Goal: Task Accomplishment & Management: Manage account settings

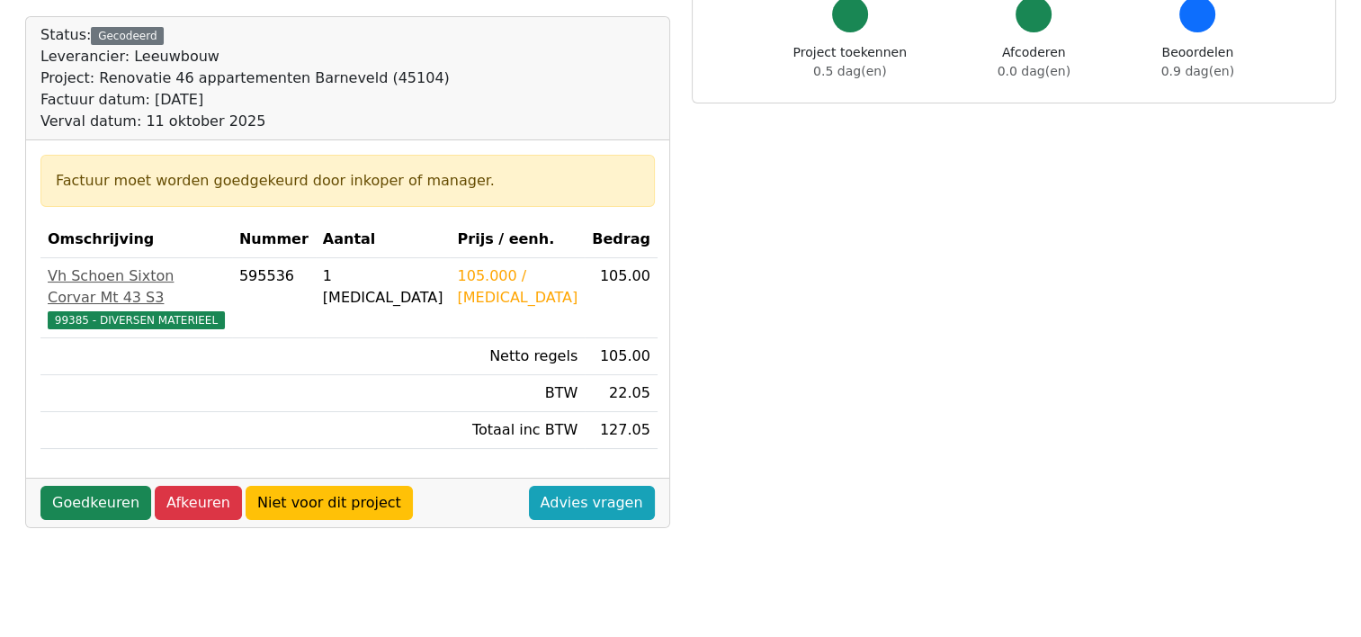
scroll to position [180, 0]
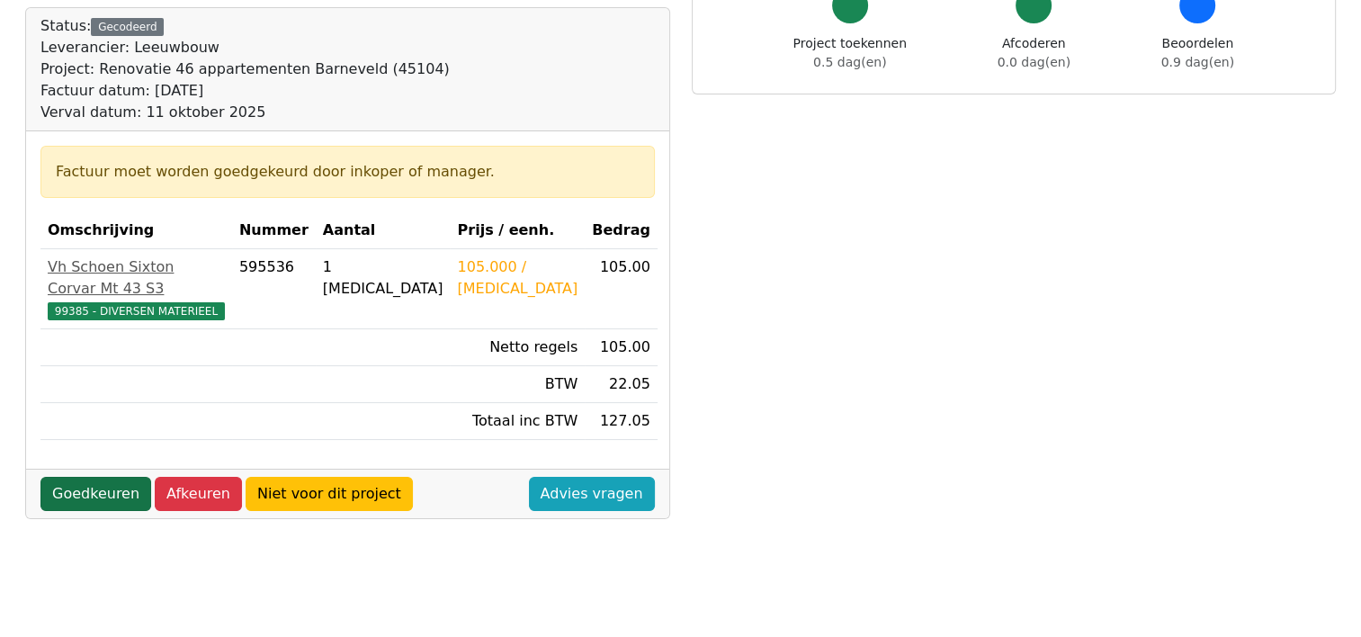
click at [75, 477] on link "Goedkeuren" at bounding box center [95, 494] width 111 height 34
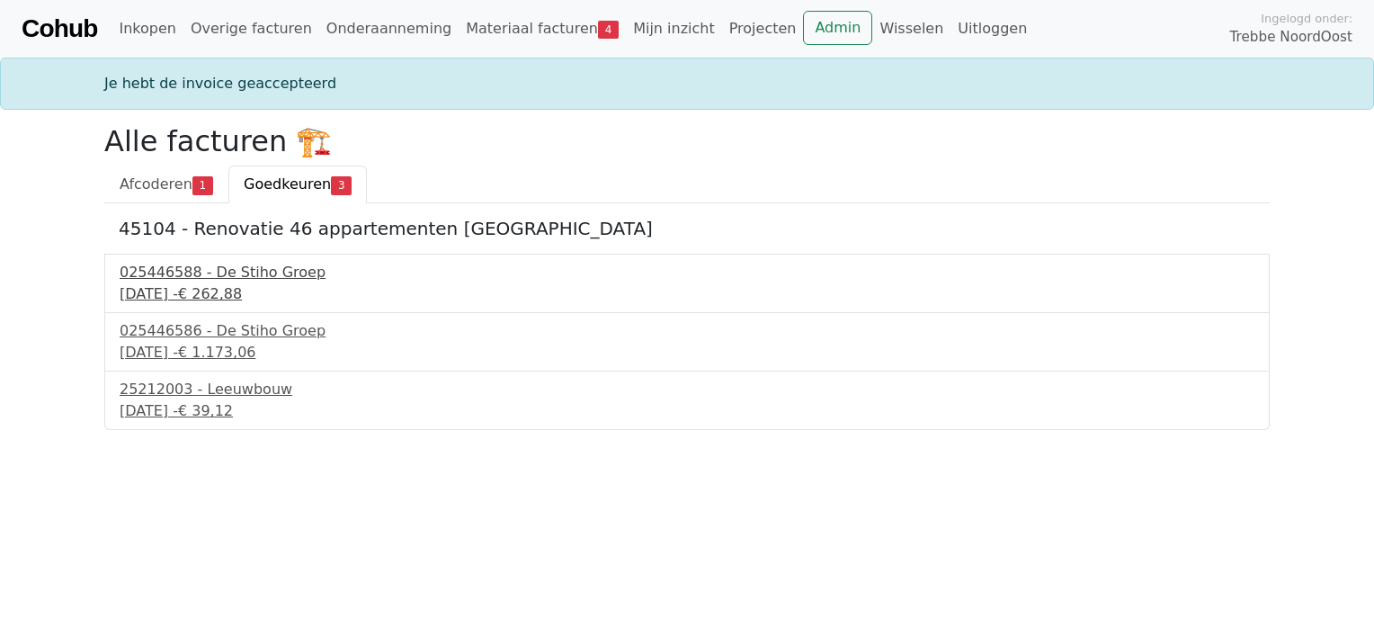
click at [192, 279] on div "025446588 - De Stiho Groep" at bounding box center [687, 273] width 1135 height 22
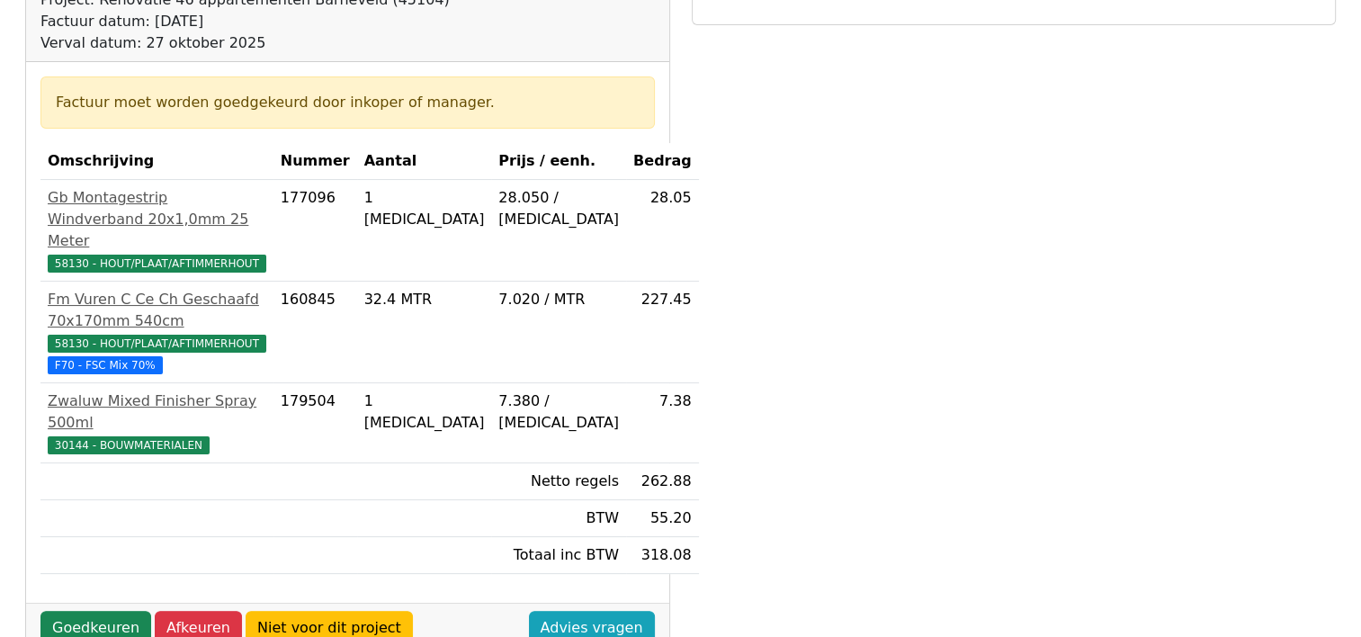
scroll to position [270, 0]
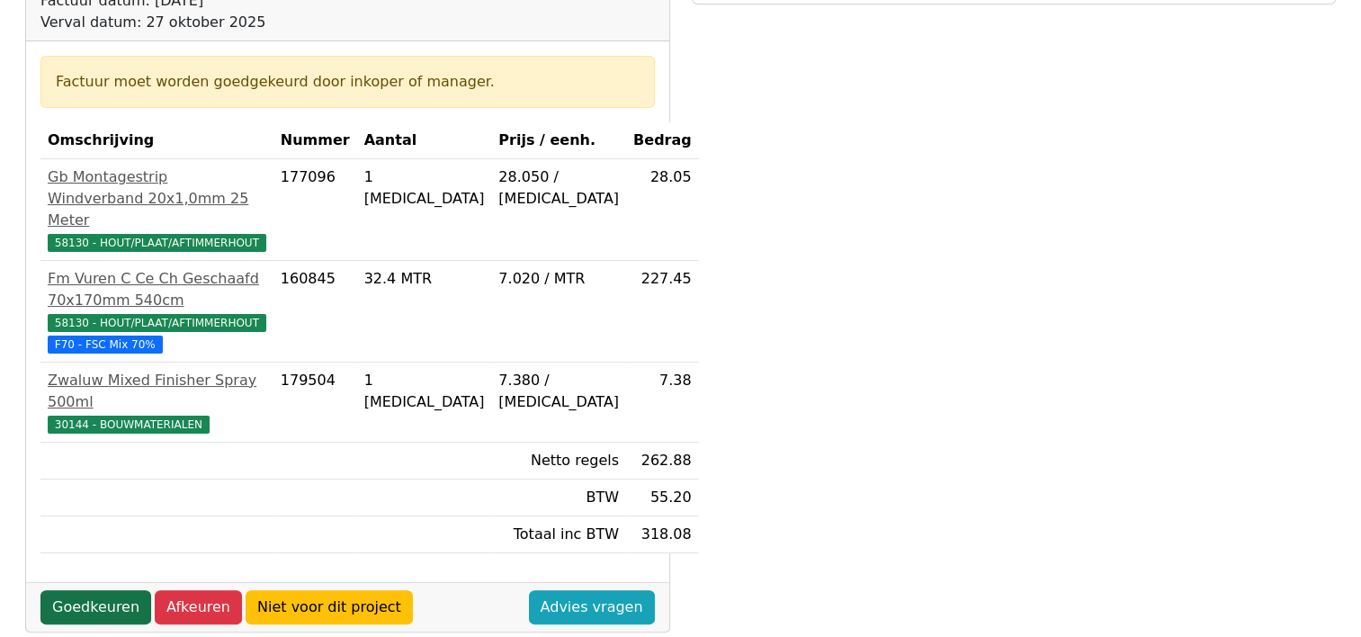
click at [95, 590] on link "Goedkeuren" at bounding box center [95, 607] width 111 height 34
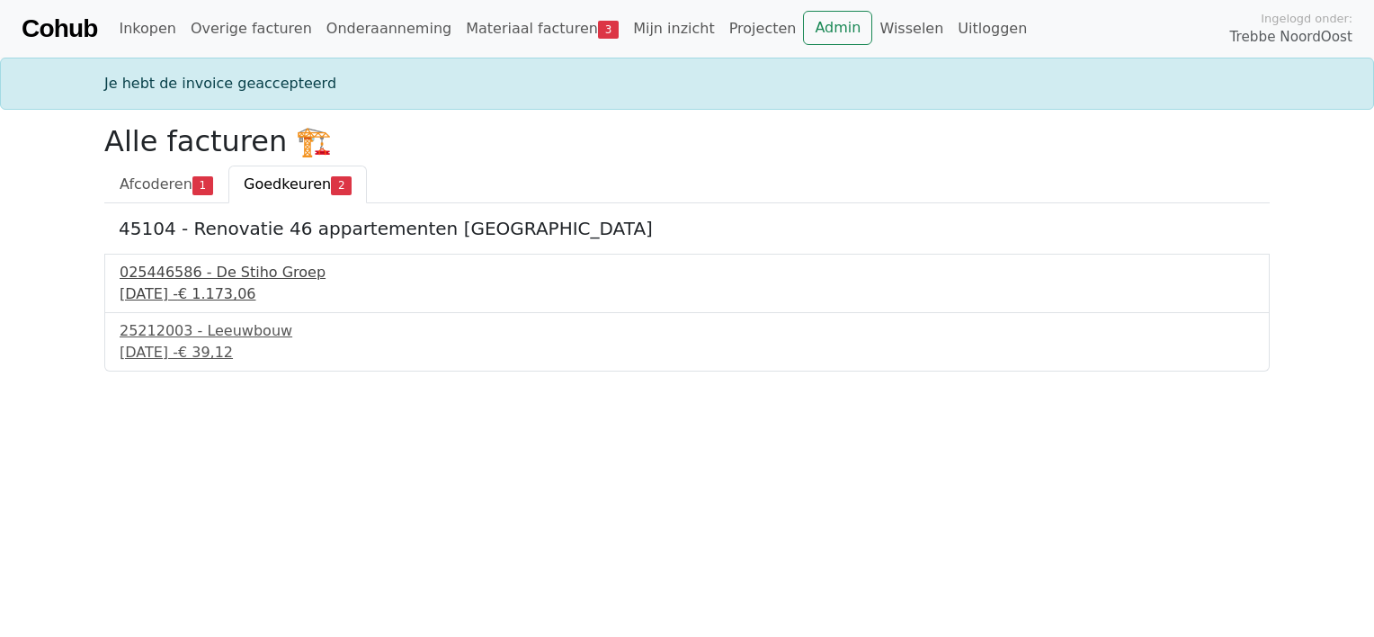
click at [205, 278] on div "025446586 - De Stiho Groep" at bounding box center [687, 273] width 1135 height 22
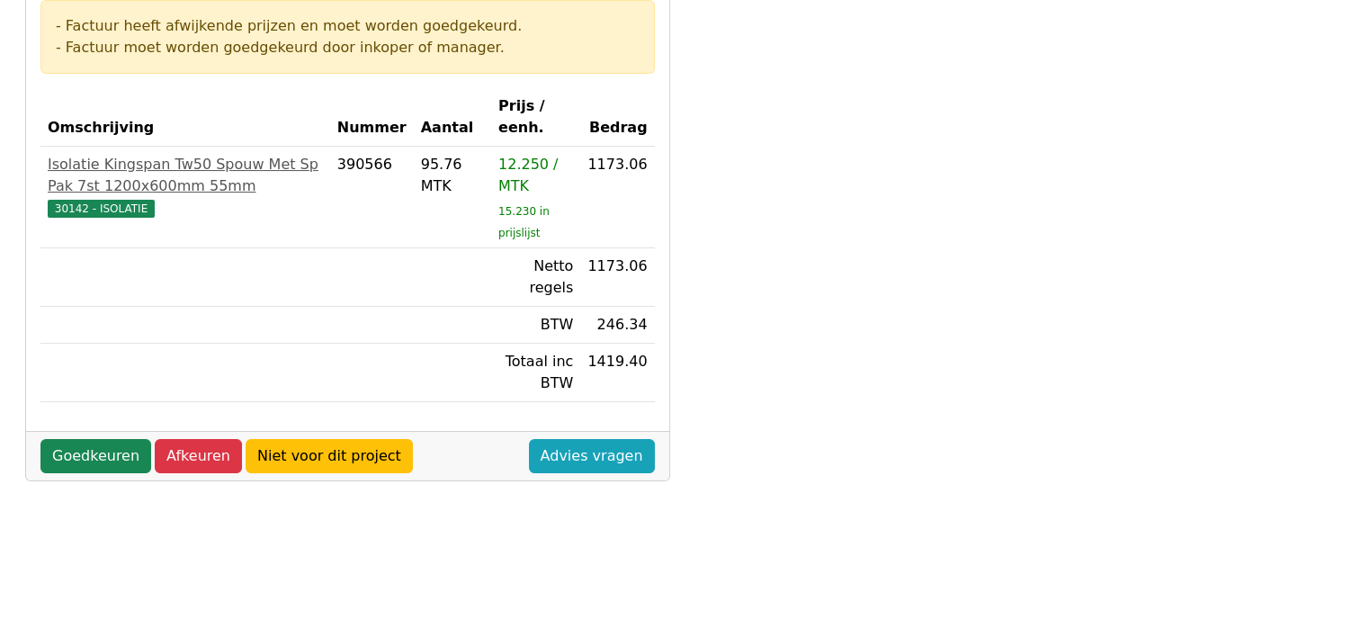
scroll to position [360, 0]
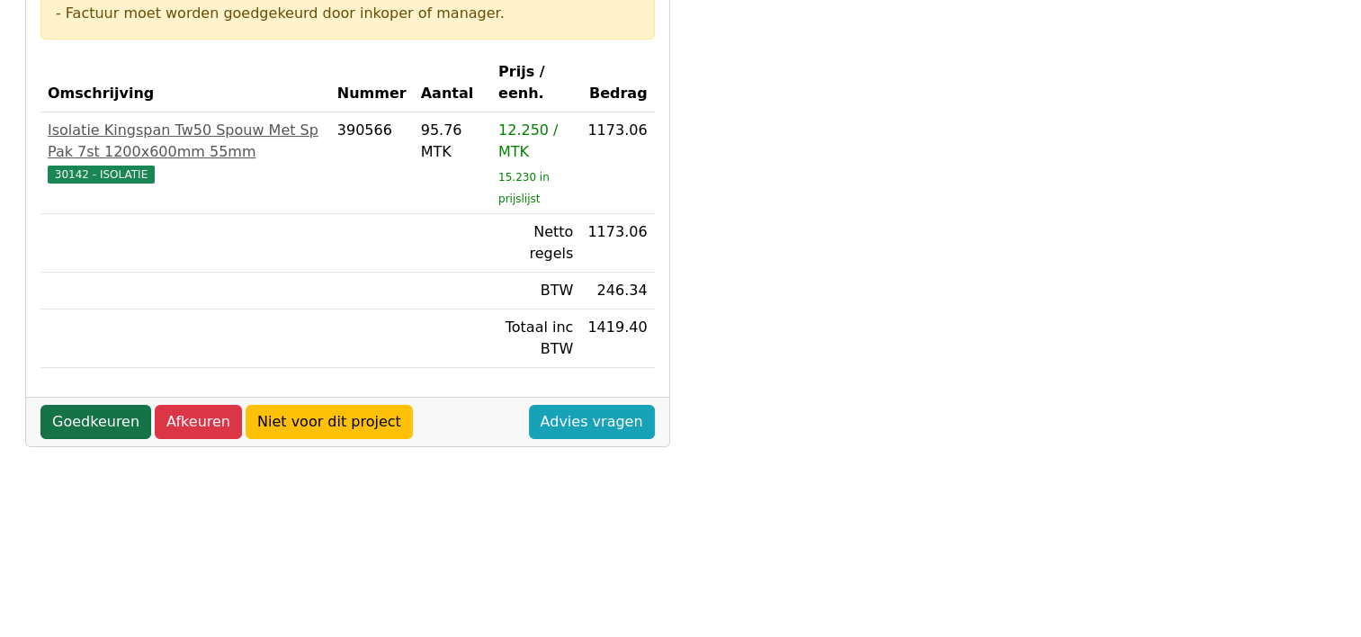
click at [96, 420] on link "Goedkeuren" at bounding box center [95, 422] width 111 height 34
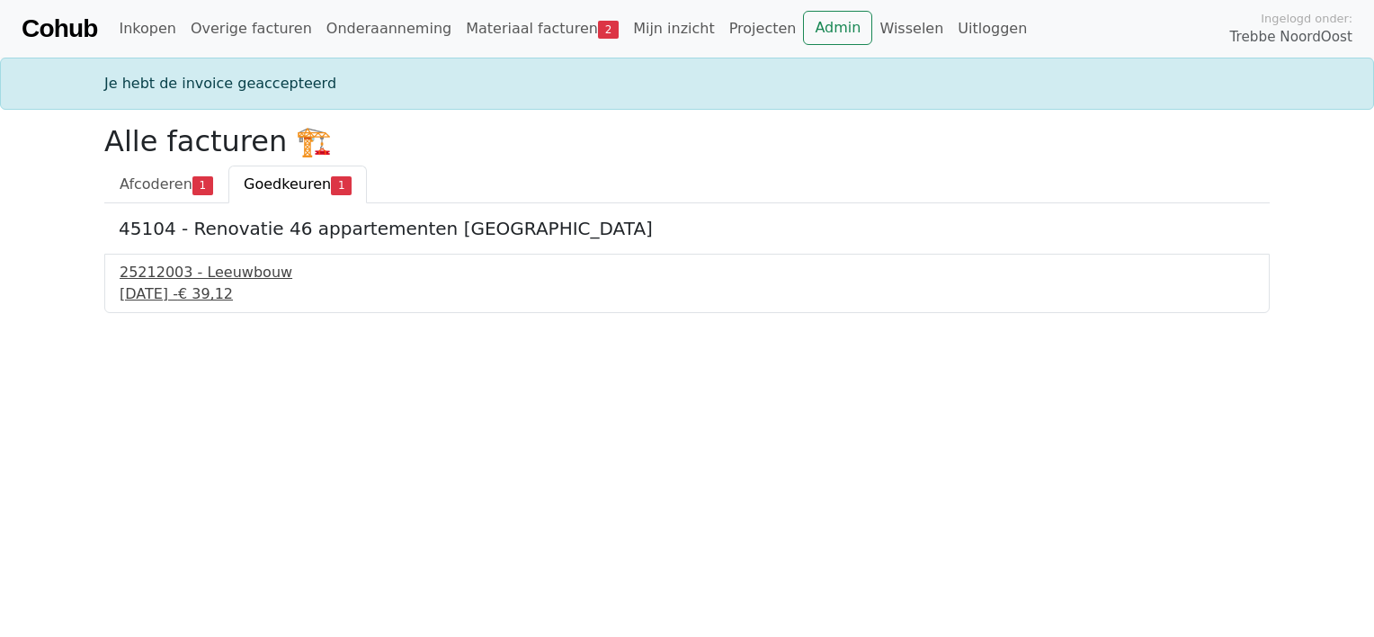
click at [157, 296] on div "11 september 2025 - € 39,12" at bounding box center [687, 294] width 1135 height 22
click at [173, 284] on div "11 september 2025 - € 39,12" at bounding box center [687, 294] width 1135 height 22
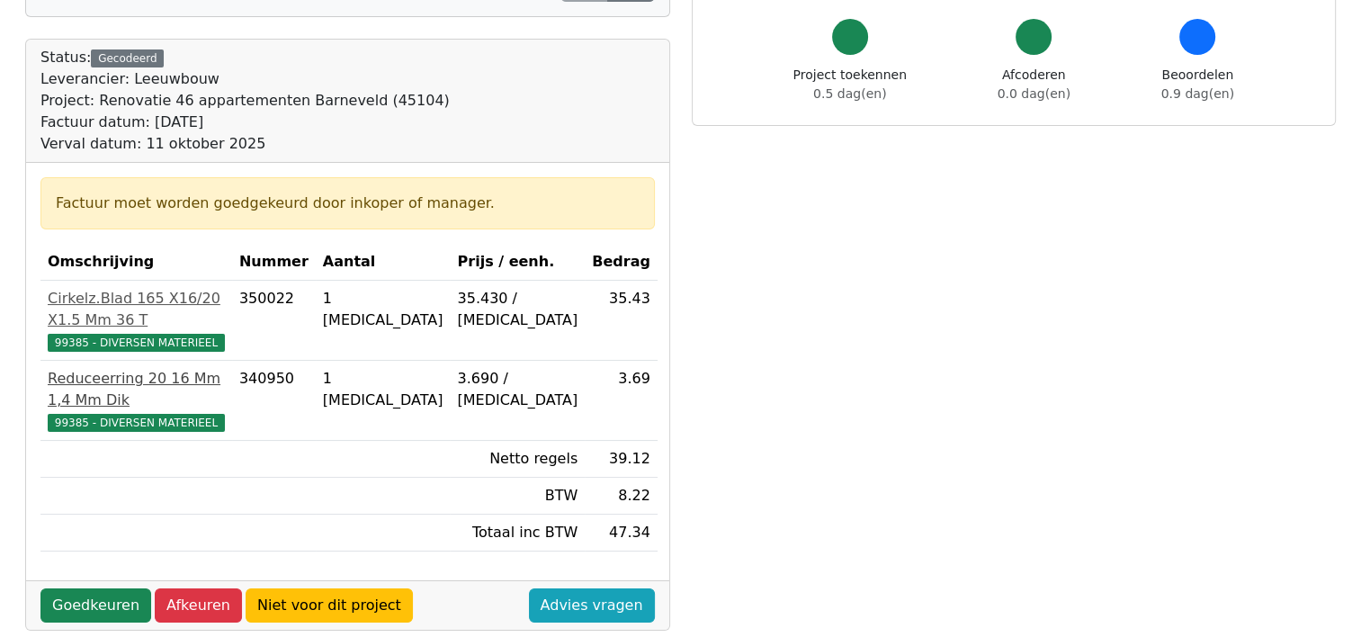
scroll to position [180, 0]
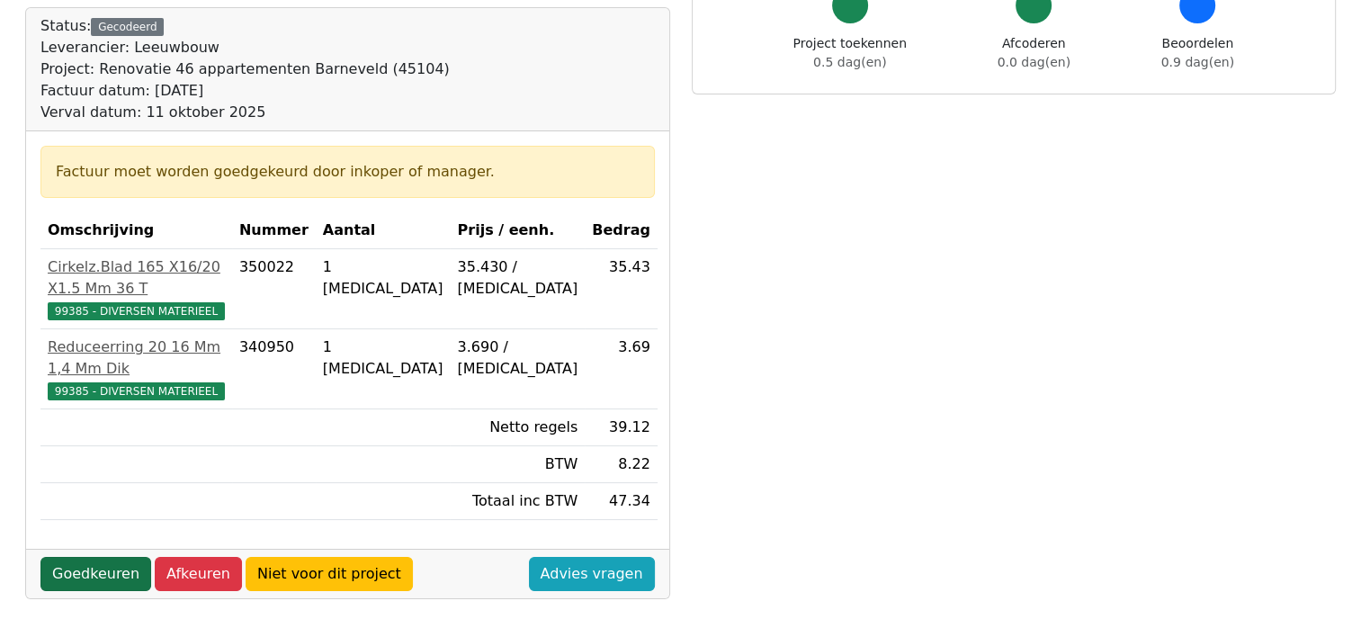
click at [87, 557] on link "Goedkeuren" at bounding box center [95, 574] width 111 height 34
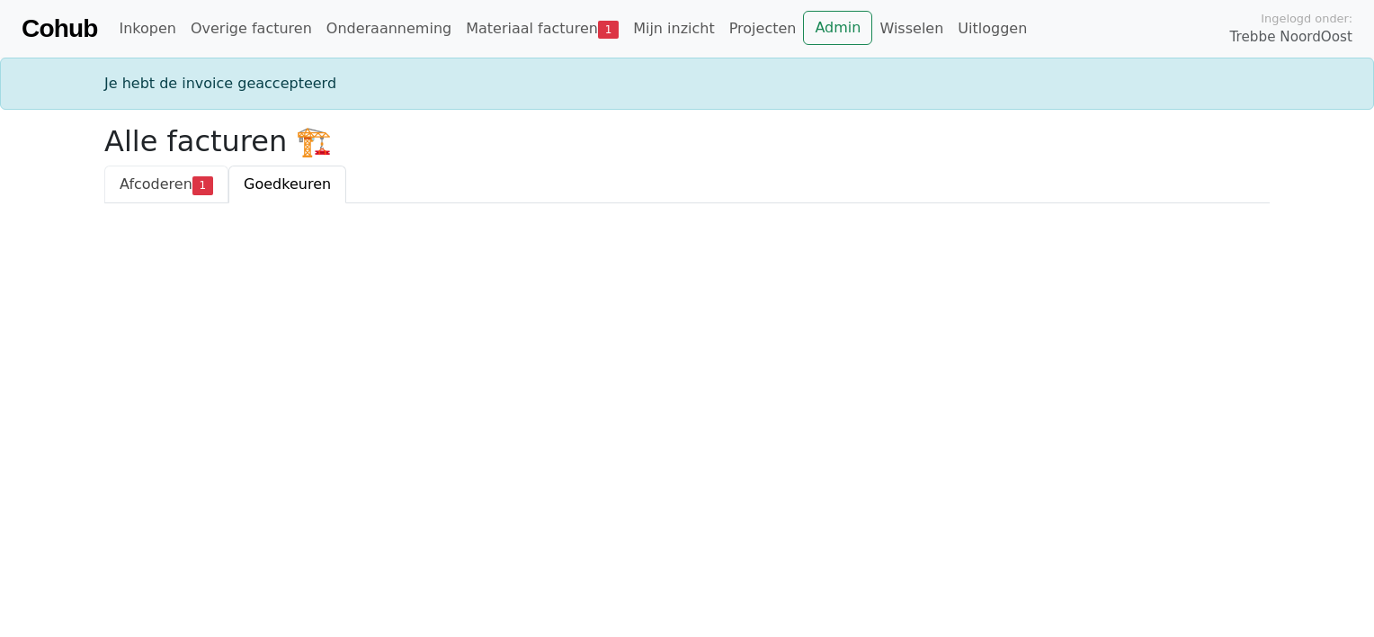
click at [144, 183] on span "Afcoderen" at bounding box center [156, 183] width 73 height 17
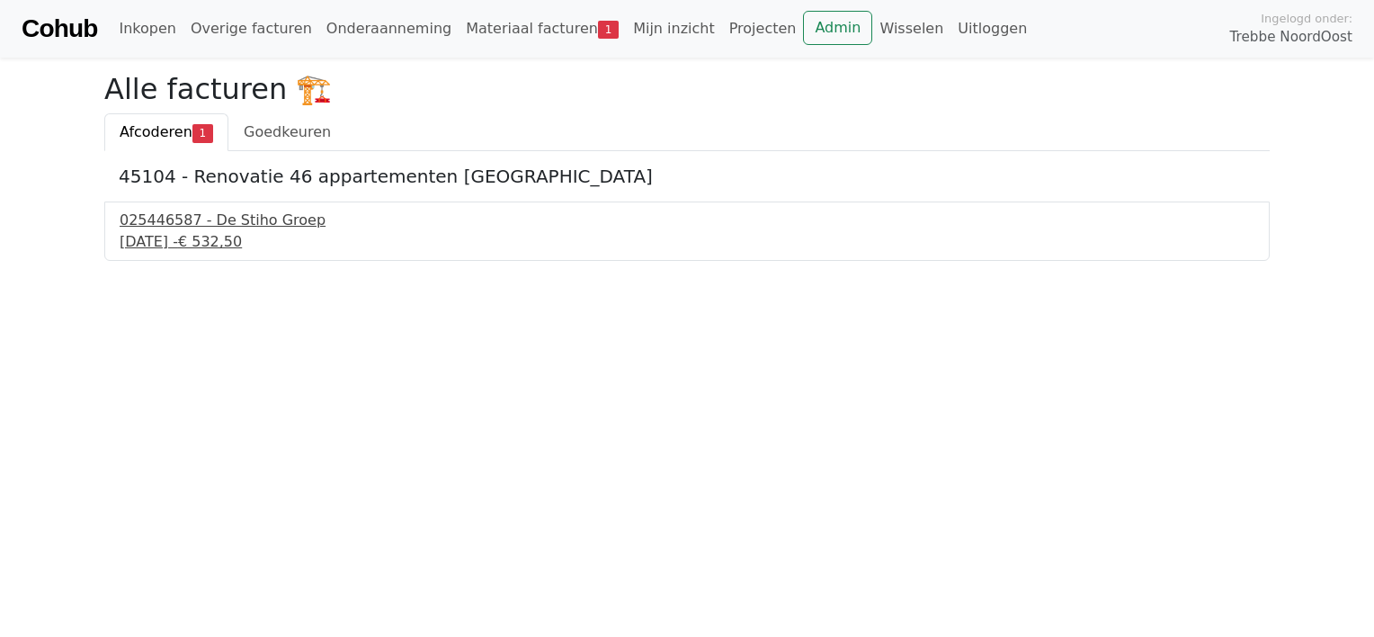
click at [211, 238] on div "11 september 2025 - € 532,50" at bounding box center [687, 242] width 1135 height 22
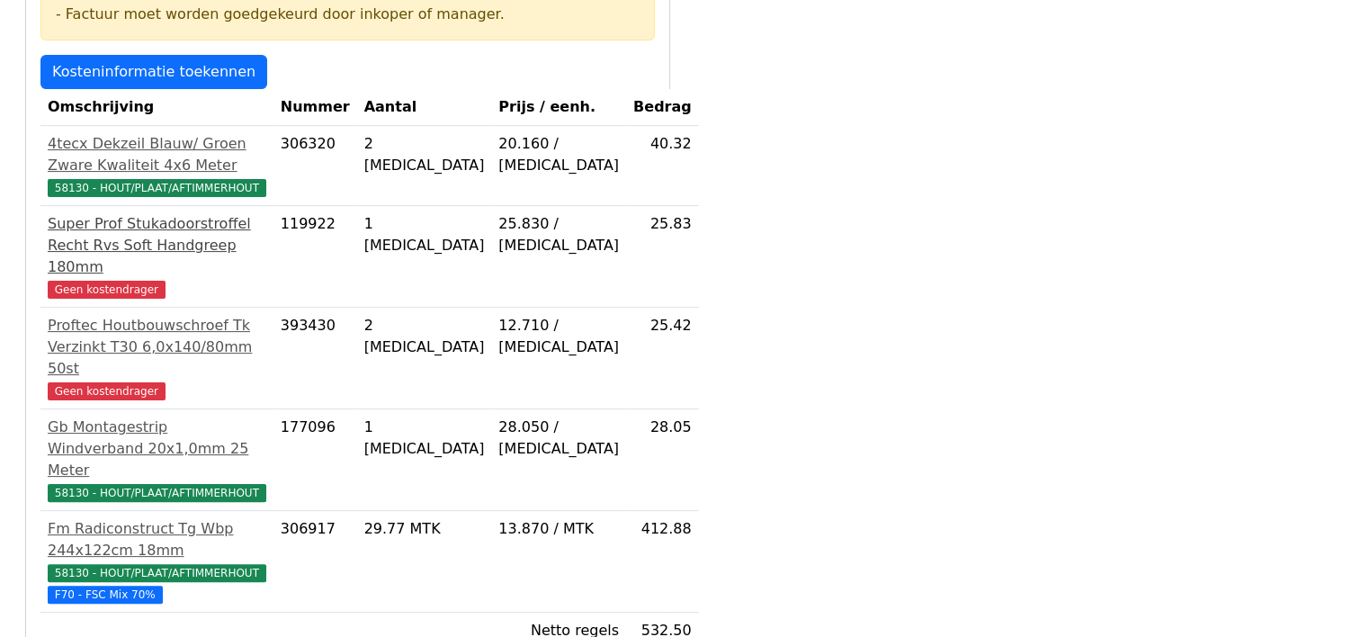
scroll to position [360, 0]
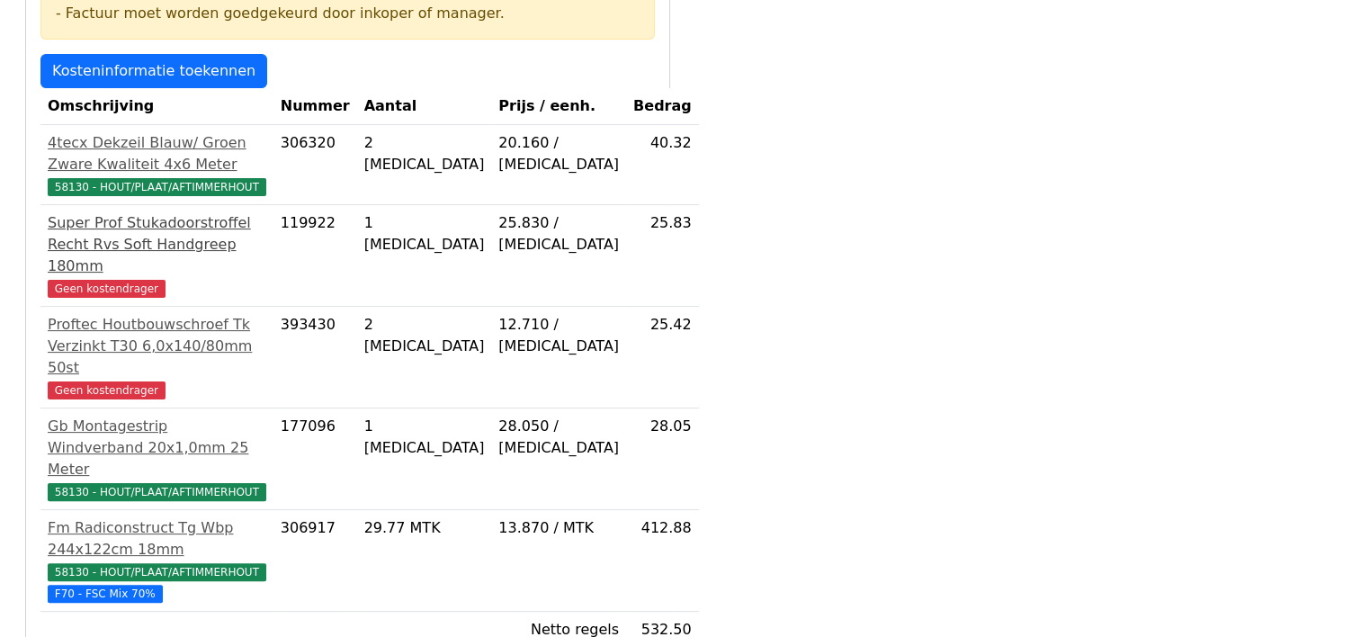
click at [119, 288] on span "Geen kostendrager" at bounding box center [107, 289] width 118 height 18
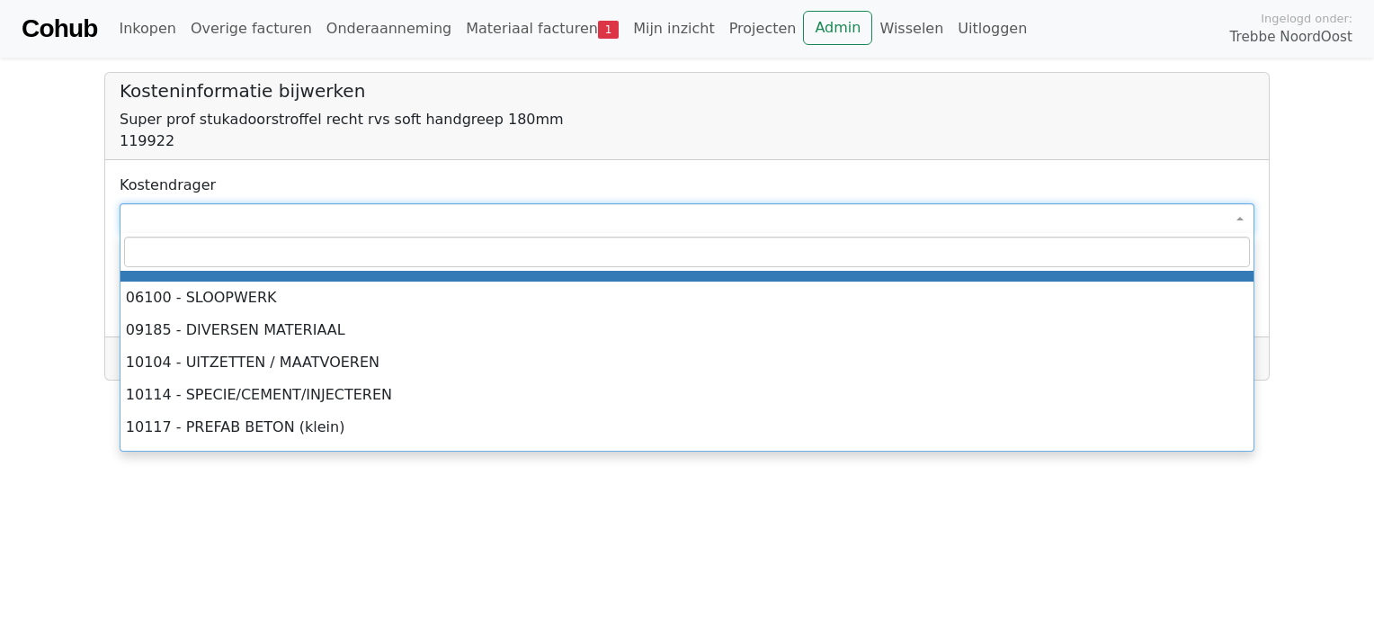
click at [167, 219] on span at bounding box center [687, 218] width 1135 height 31
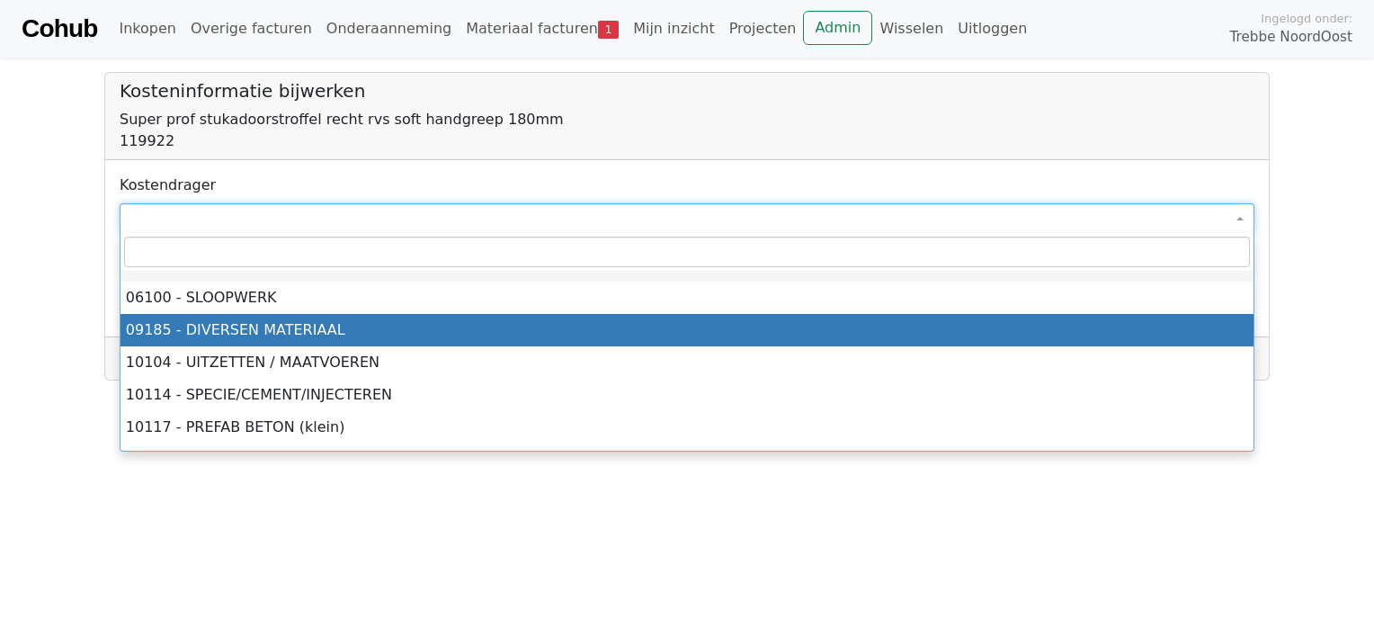
drag, startPoint x: 190, startPoint y: 326, endPoint x: 180, endPoint y: 311, distance: 17.5
select select "****"
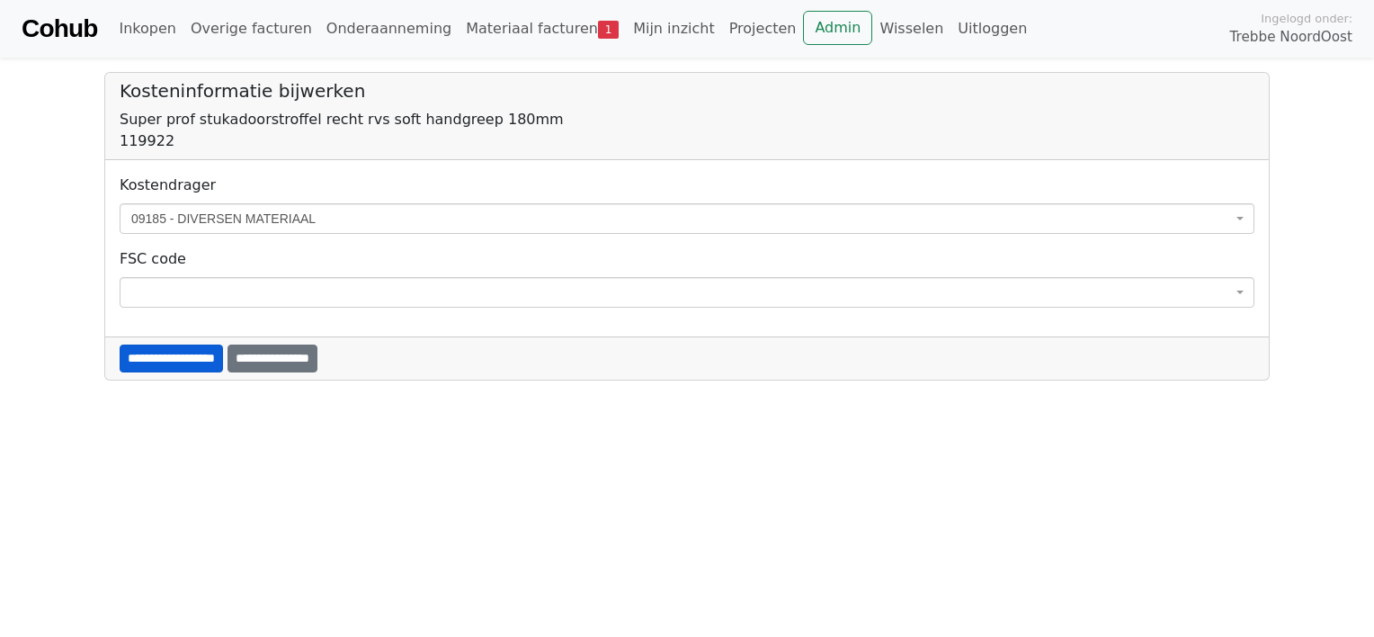
click at [156, 352] on input "**********" at bounding box center [171, 358] width 103 height 28
click at [165, 218] on span at bounding box center [687, 218] width 1135 height 31
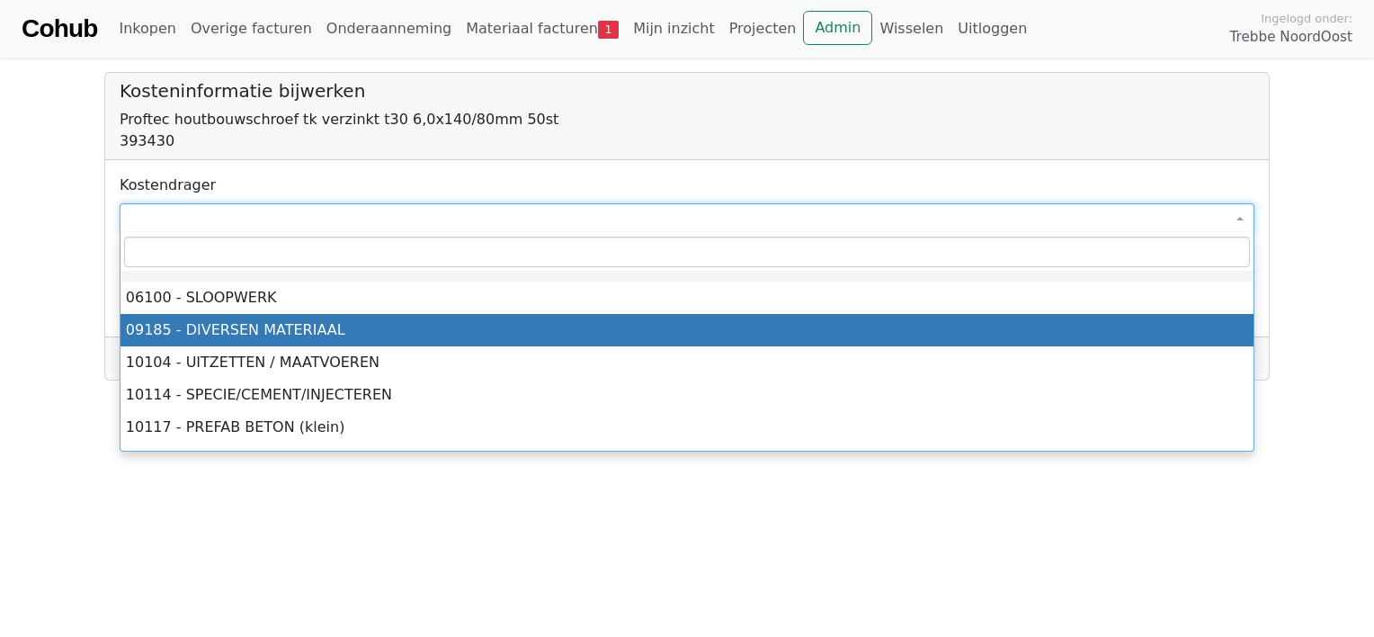
select select "****"
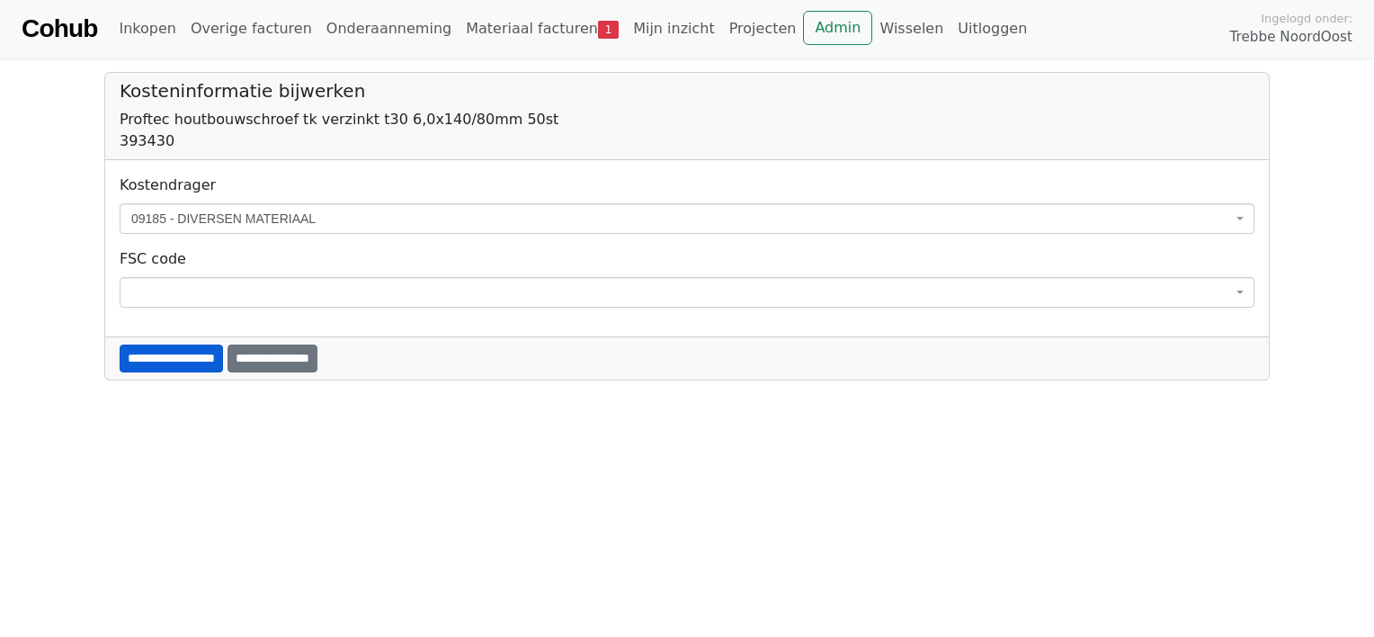
click at [173, 356] on input "**********" at bounding box center [171, 358] width 103 height 28
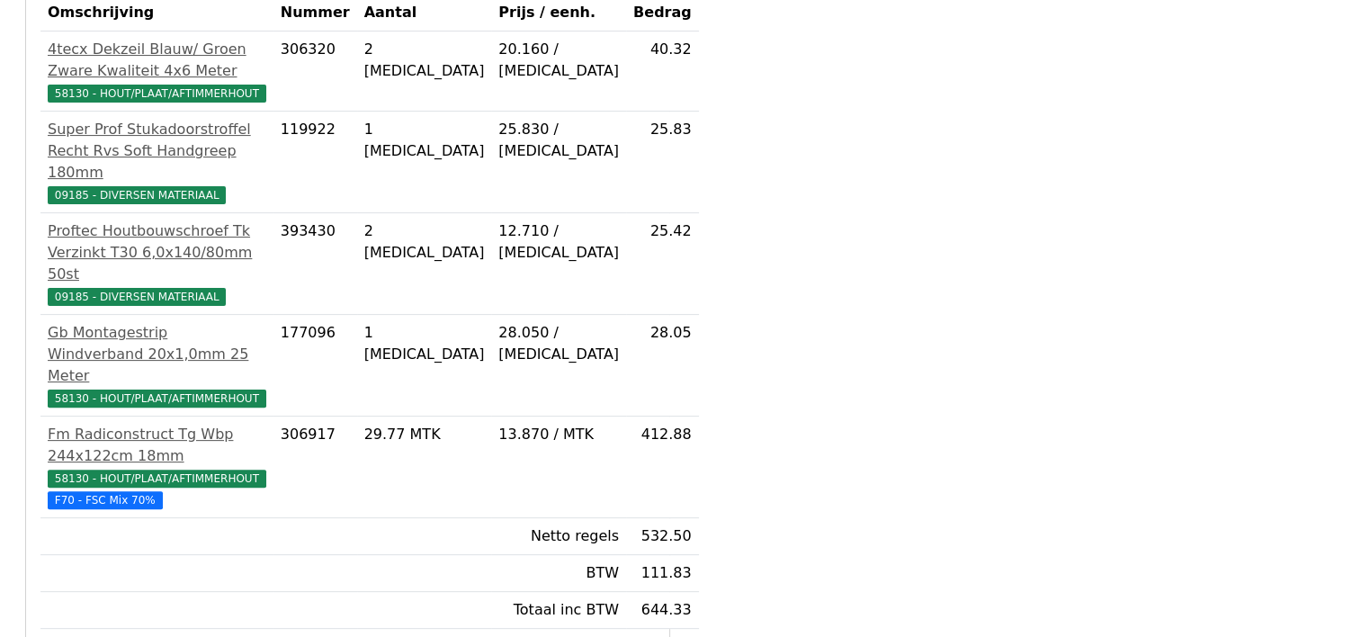
scroll to position [719, 0]
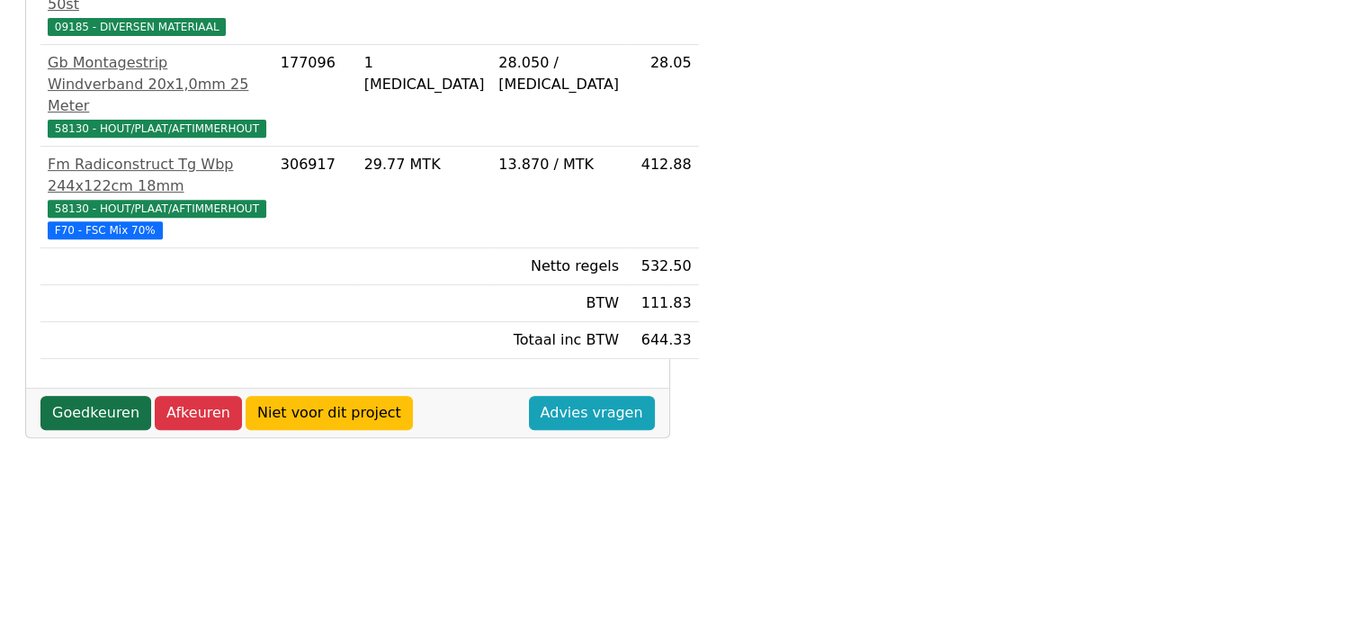
click at [89, 396] on link "Goedkeuren" at bounding box center [95, 413] width 111 height 34
